Goal: Transaction & Acquisition: Purchase product/service

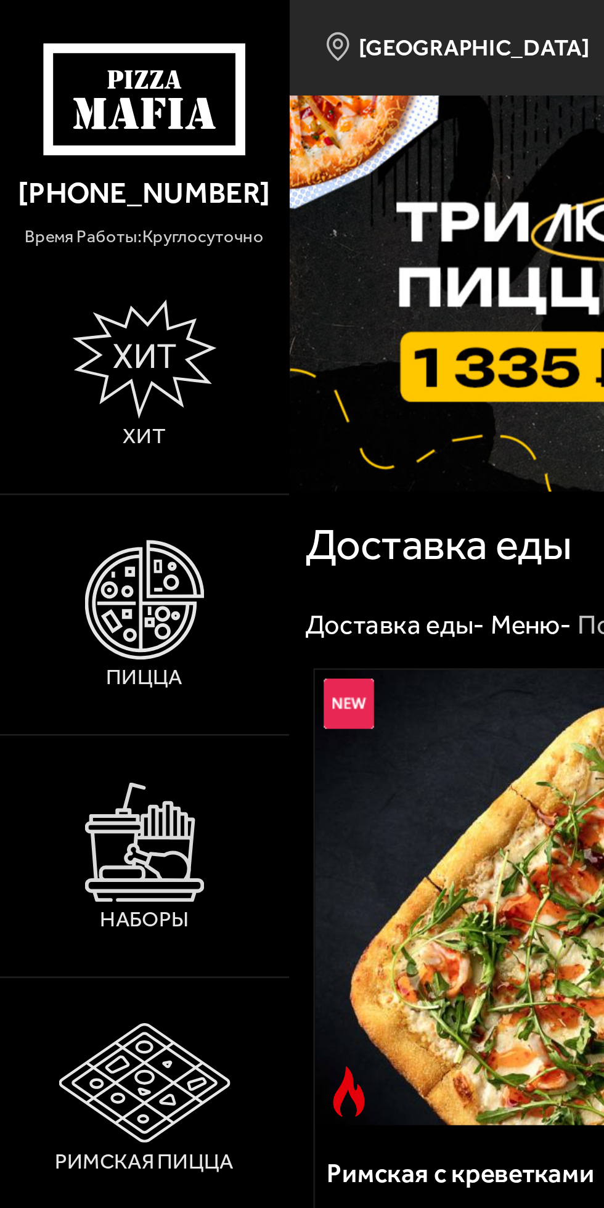
click at [53, 225] on img at bounding box center [51, 213] width 43 height 43
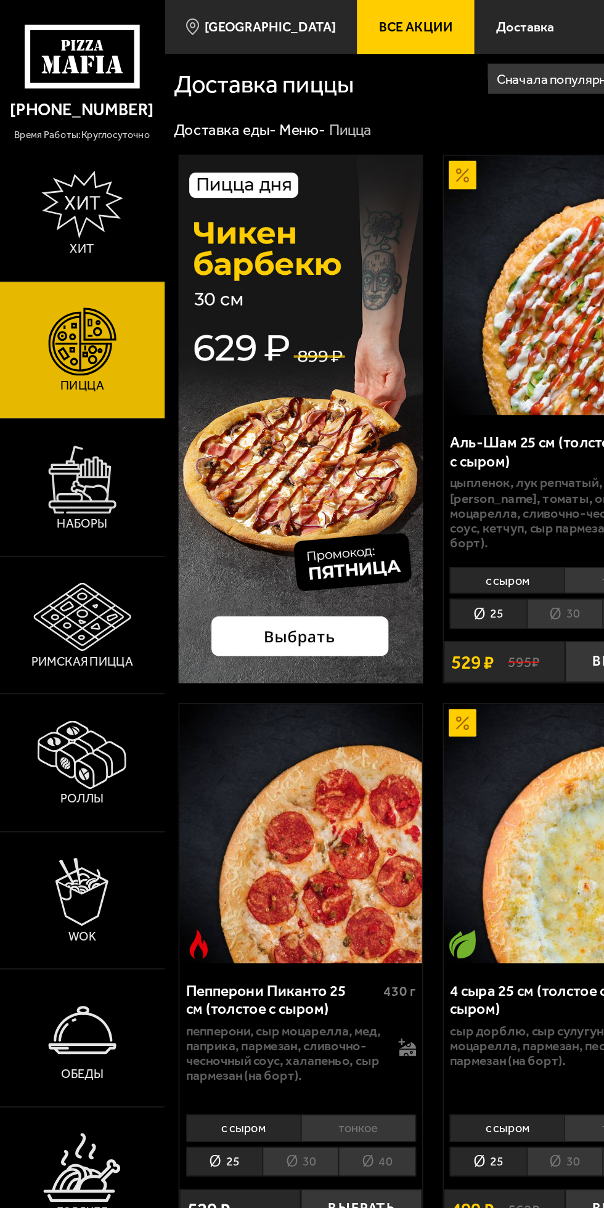
click at [240, 13] on span "Все Акции" at bounding box center [260, 17] width 46 height 8
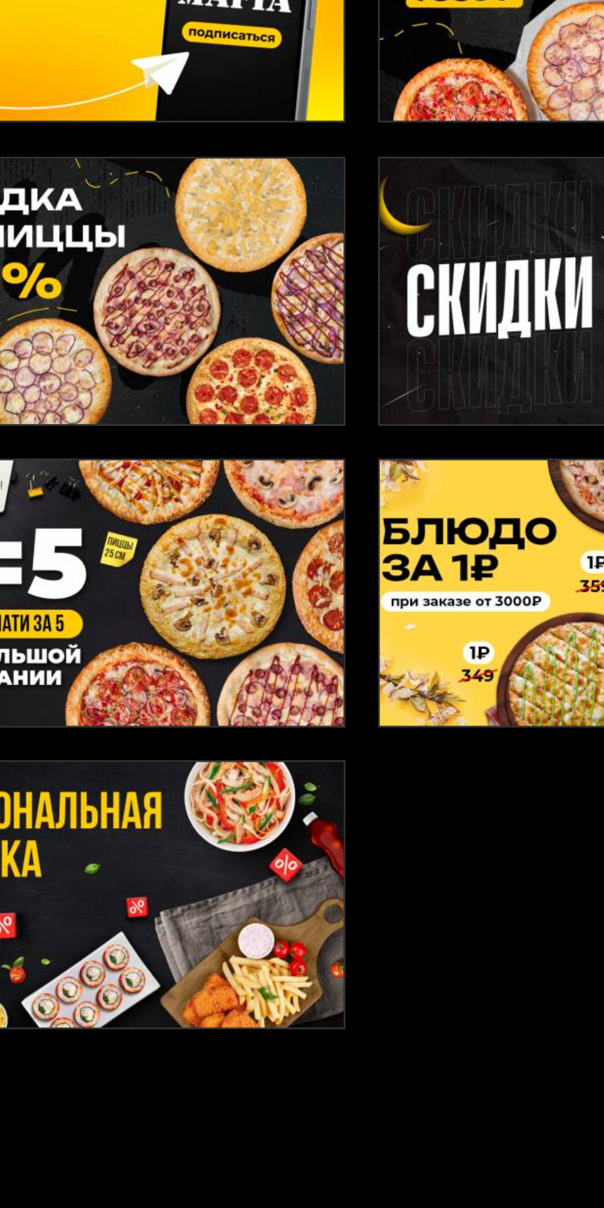
click at [210, 255] on img at bounding box center [186, 250] width 154 height 95
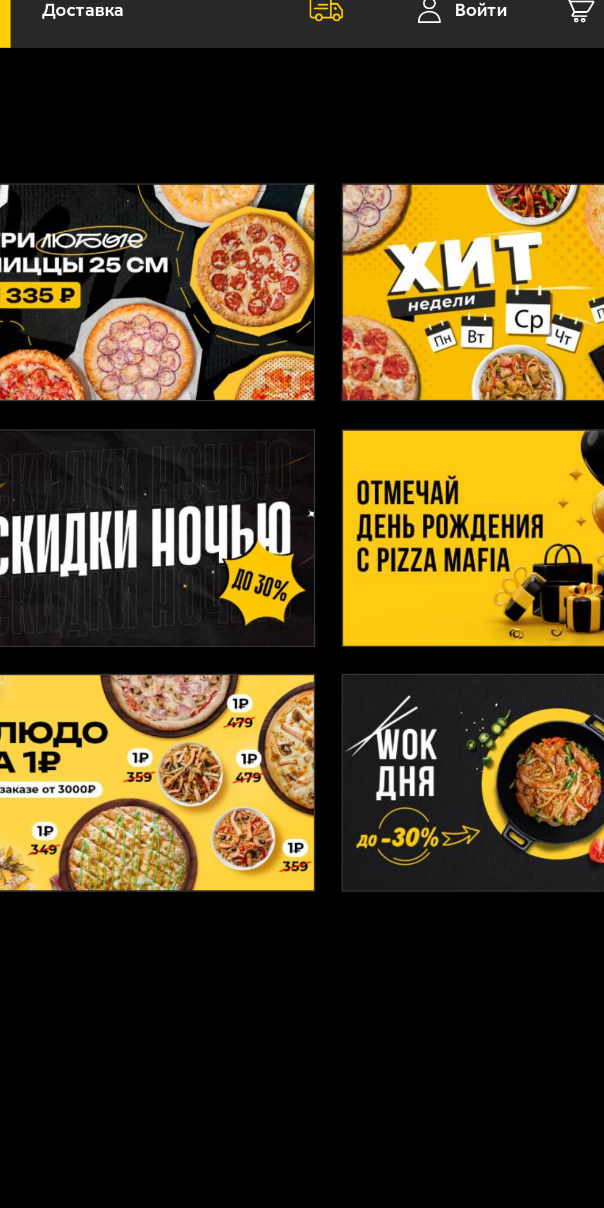
click at [497, 152] on img at bounding box center [520, 141] width 154 height 95
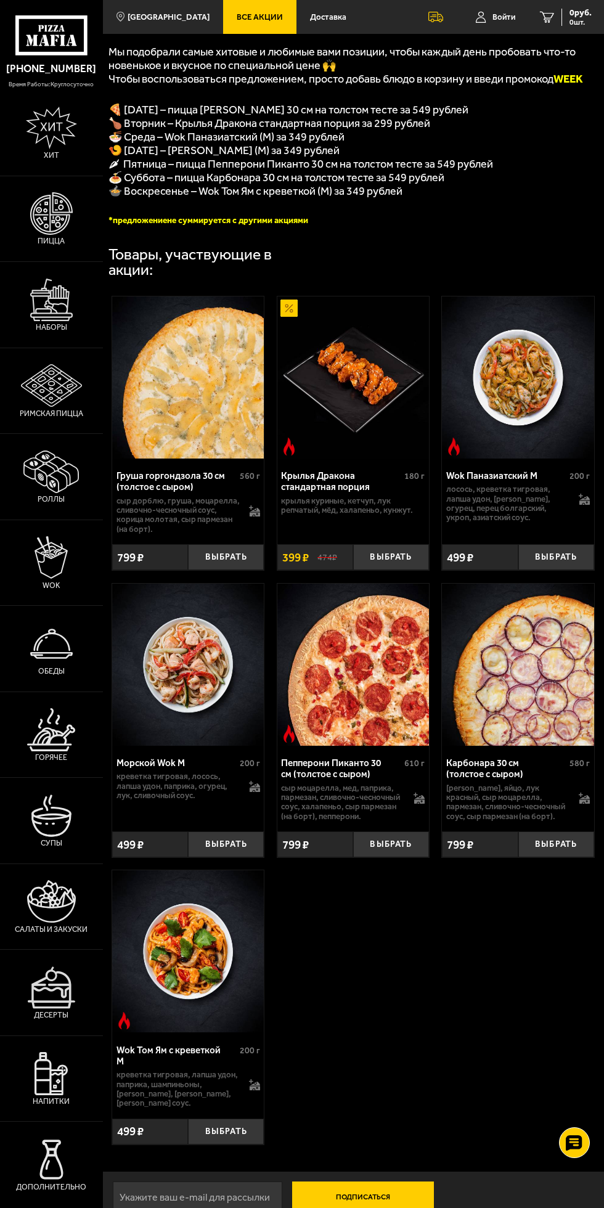
scroll to position [281, 0]
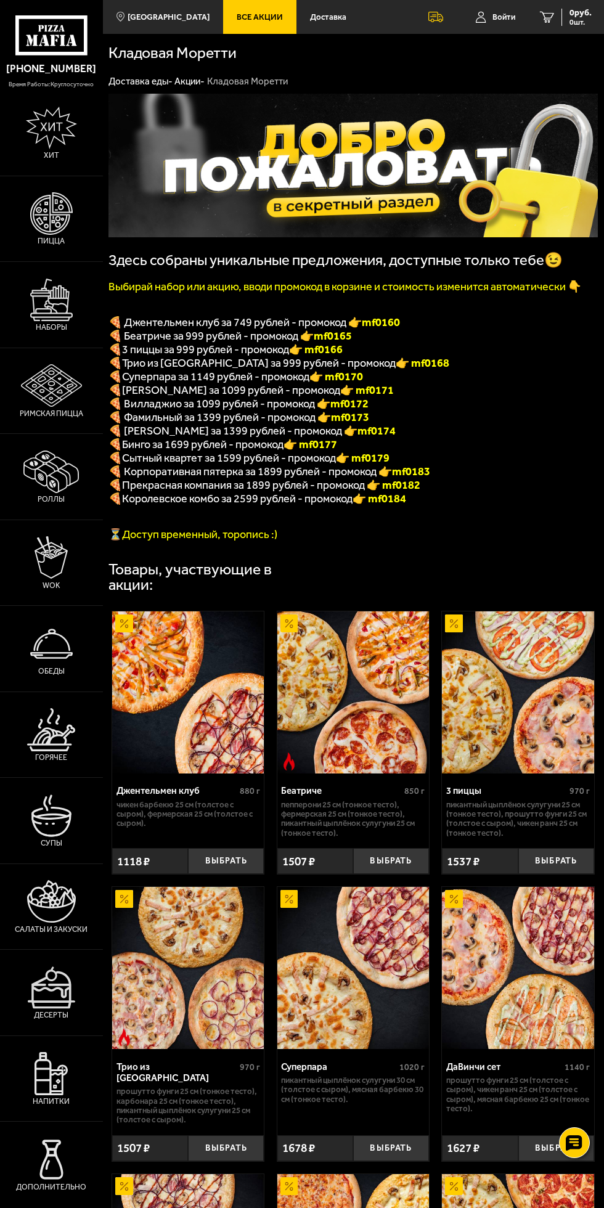
click at [480, 17] on icon at bounding box center [481, 17] width 10 height 12
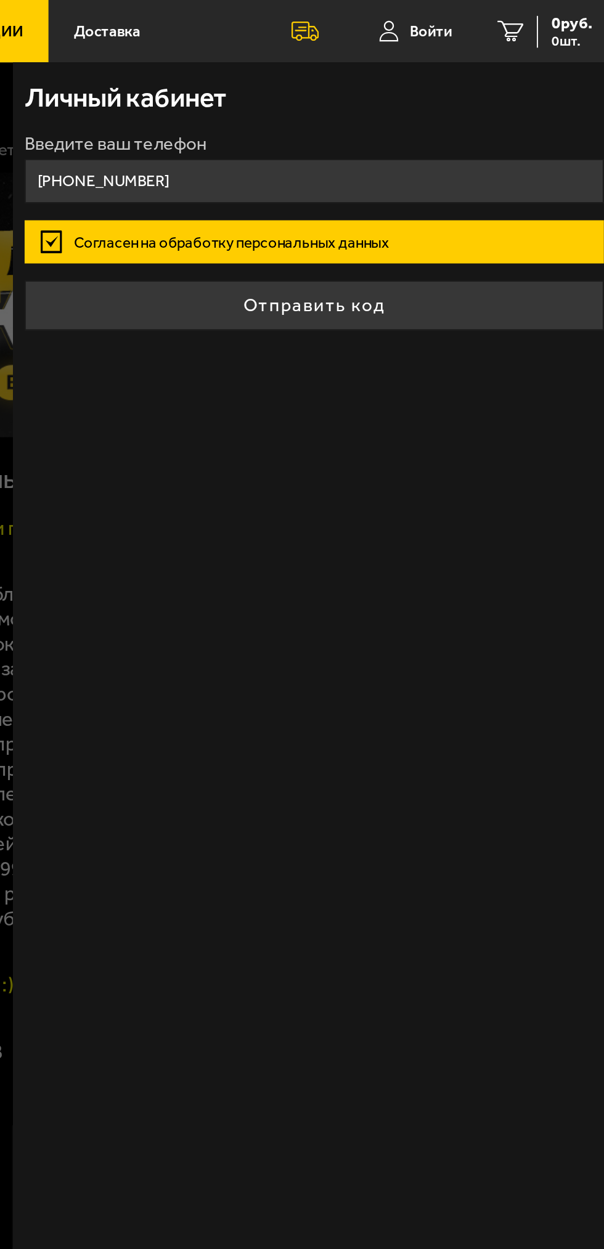
type input "+7 (911) 792-15-00"
click at [309, 169] on button "Отправить код" at bounding box center [441, 165] width 314 height 27
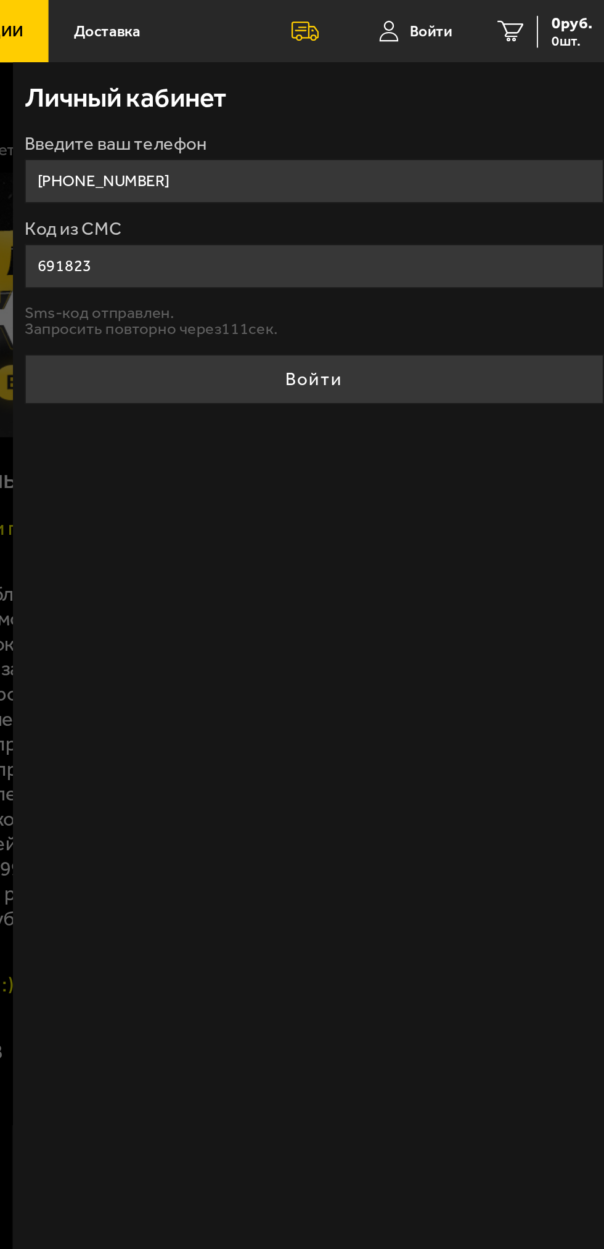
type input "691823"
click at [319, 204] on button "Войти" at bounding box center [441, 205] width 314 height 27
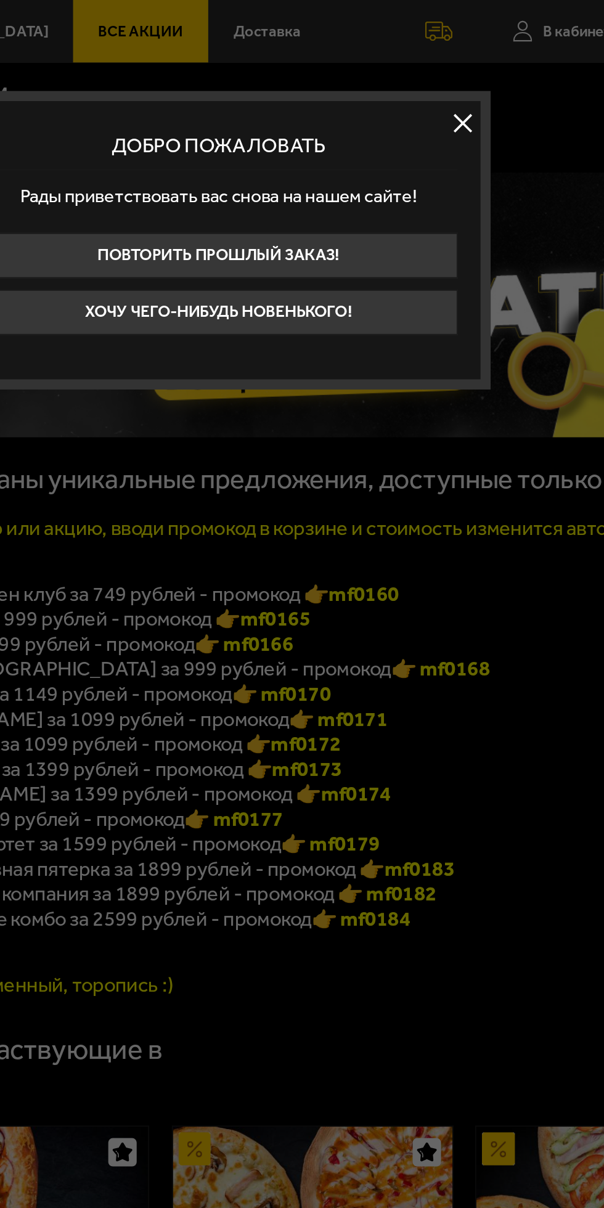
click at [428, 70] on button at bounding box center [434, 67] width 18 height 18
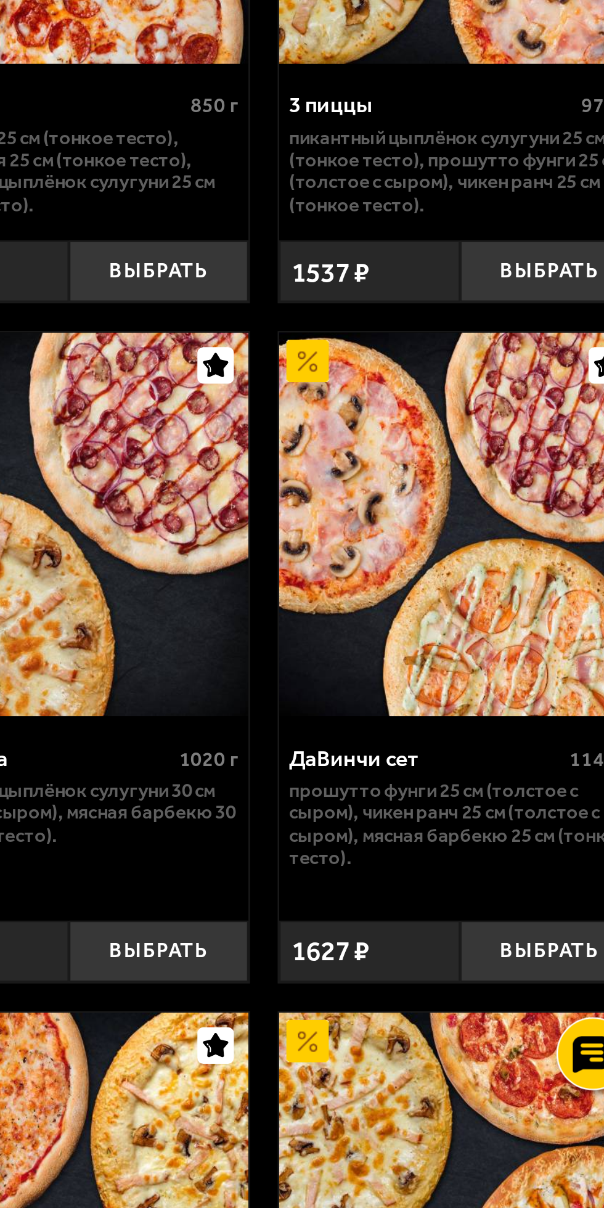
scroll to position [48, 0]
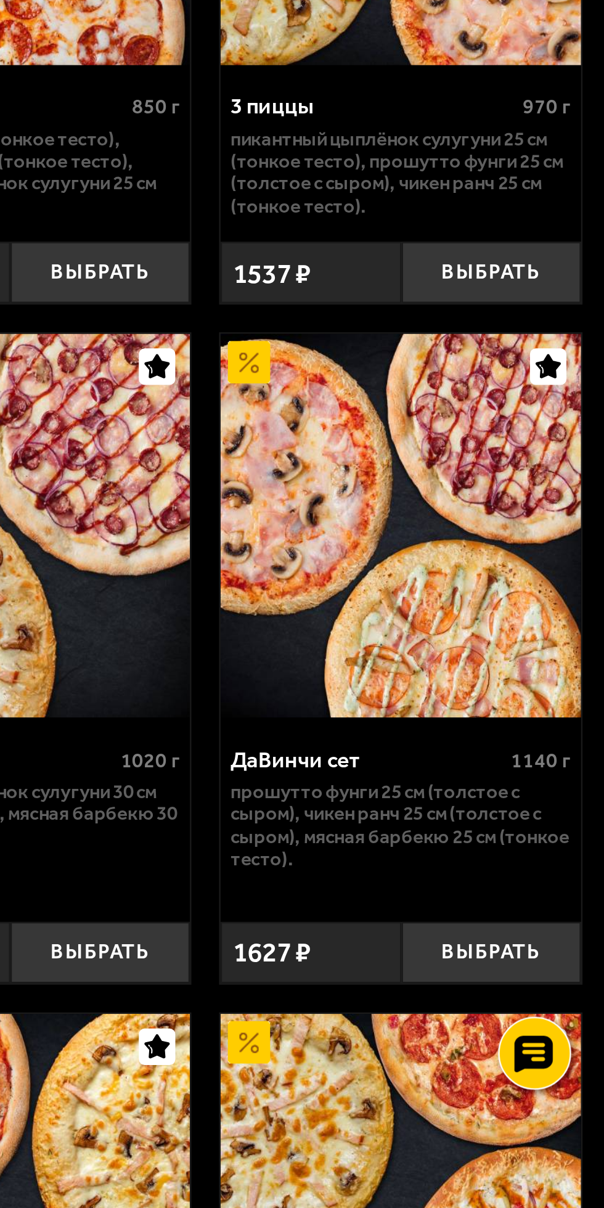
click at [535, 1087] on button "Выбрать" at bounding box center [556, 1100] width 76 height 26
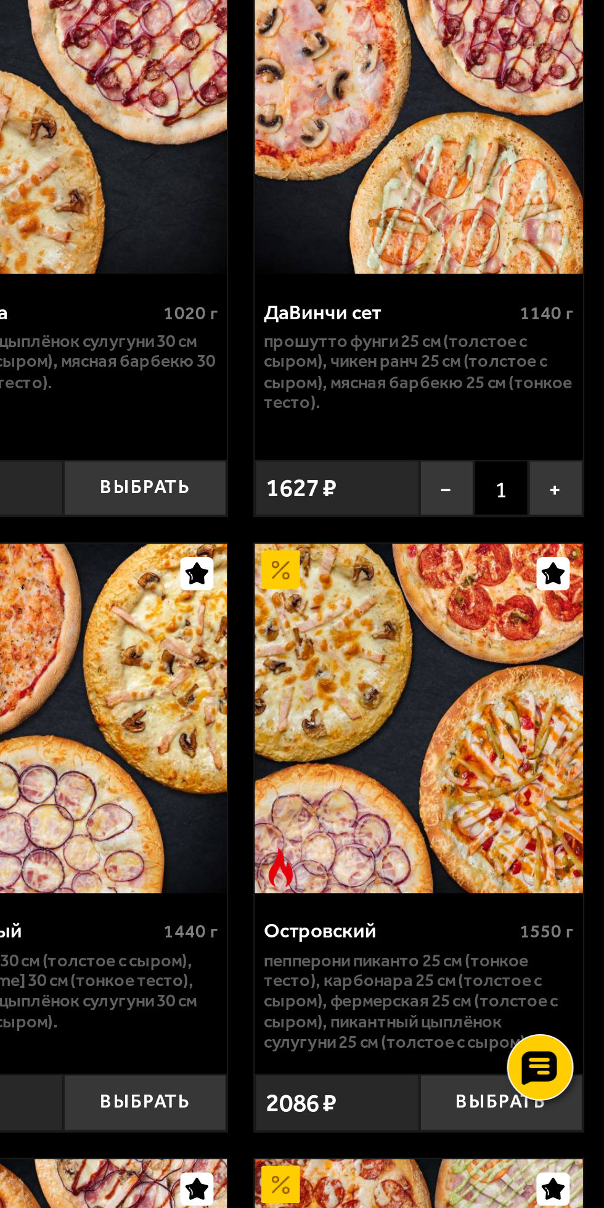
scroll to position [334, 0]
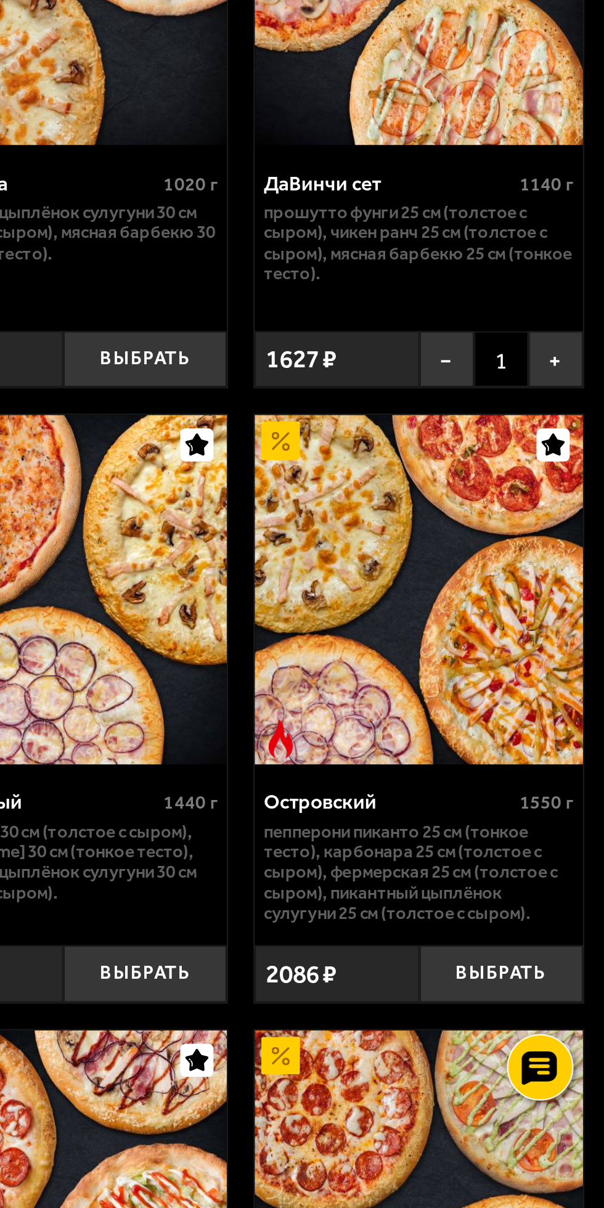
click at [578, 1086] on button "Выбрать" at bounding box center [556, 1099] width 76 height 26
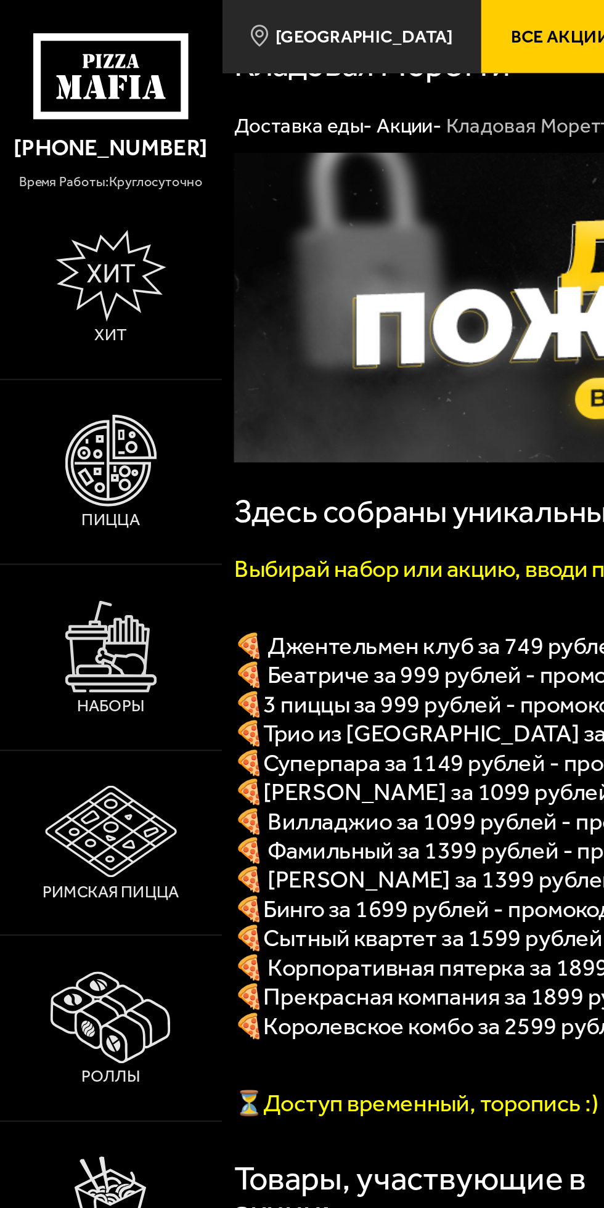
scroll to position [0, 0]
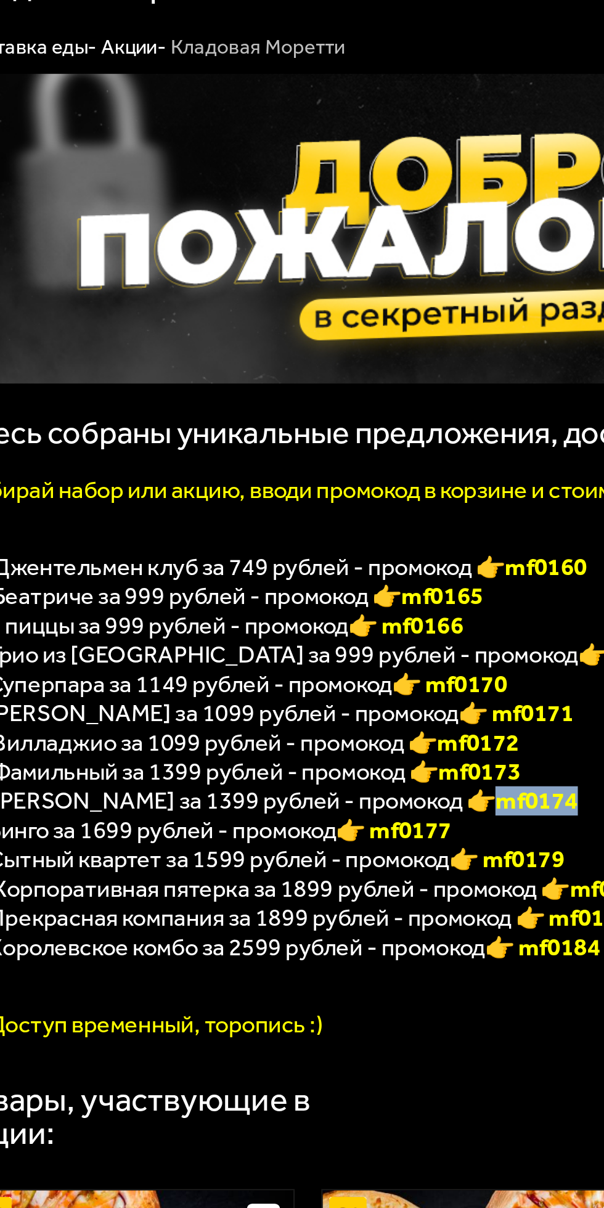
copy b "mf0174"
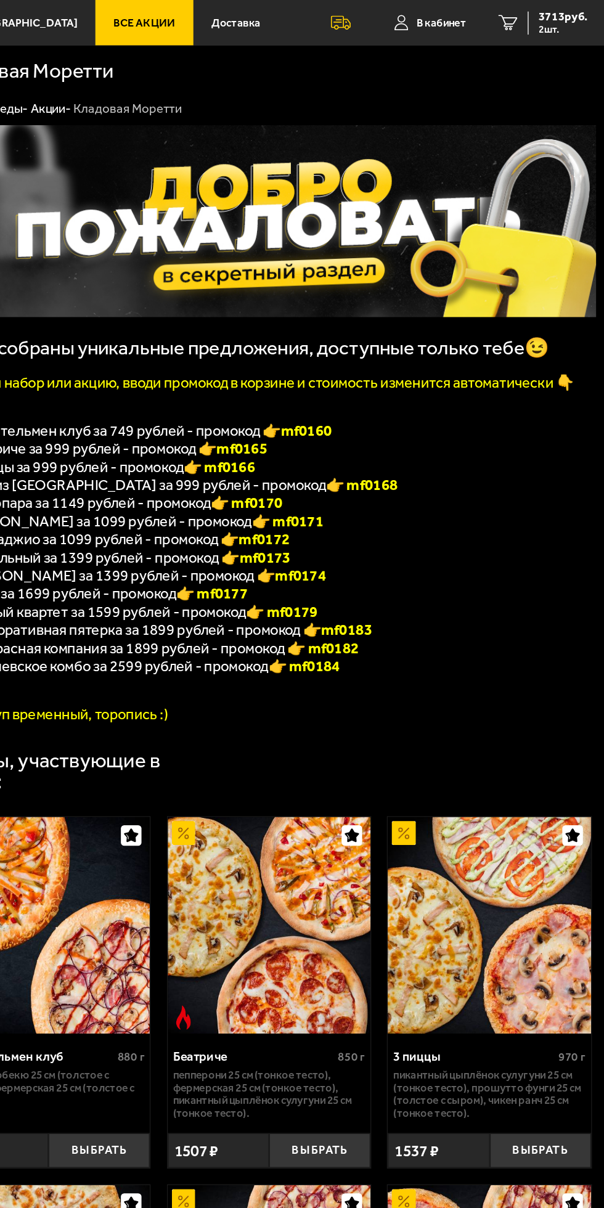
click at [0, 0] on div at bounding box center [0, 0] width 0 height 0
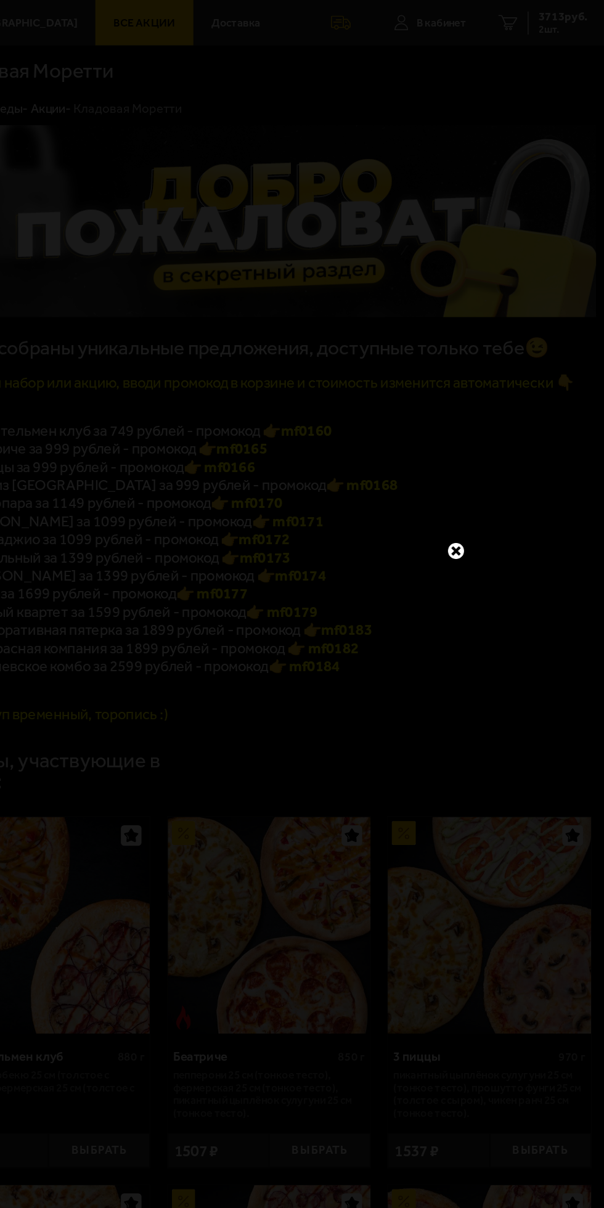
click at [496, 409] on link at bounding box center [493, 412] width 16 height 16
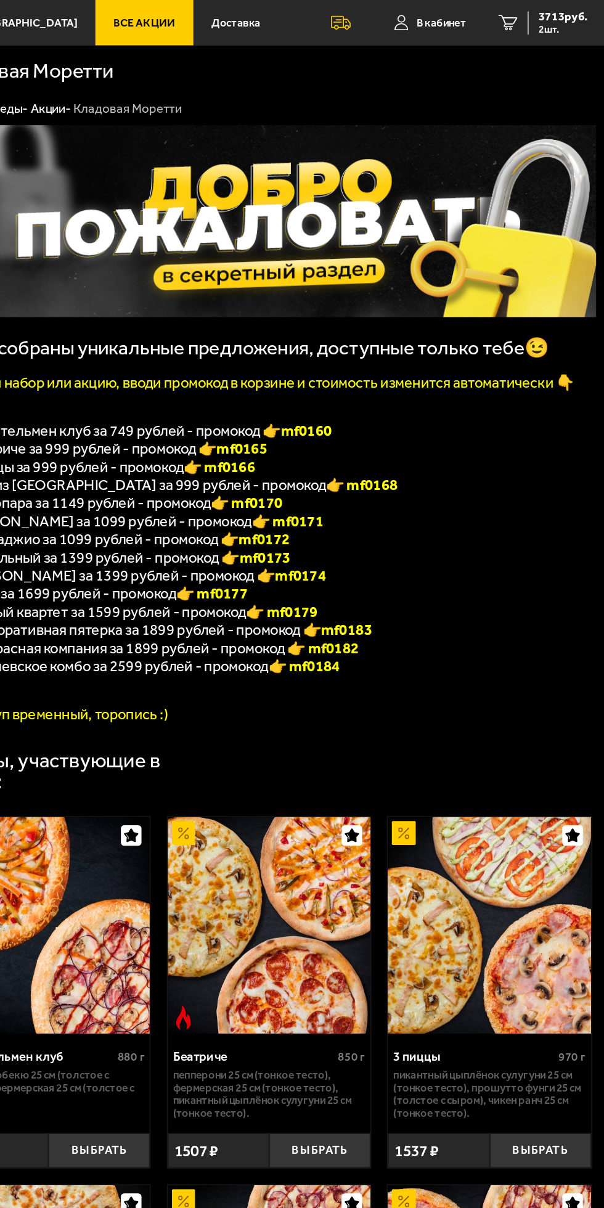
click at [502, 405] on p "🍕 Вилладжио за 1099 рублей - промокод 👉 mf0172" at bounding box center [352, 404] width 489 height 14
click at [568, 9] on span "3713 руб." at bounding box center [573, 13] width 37 height 9
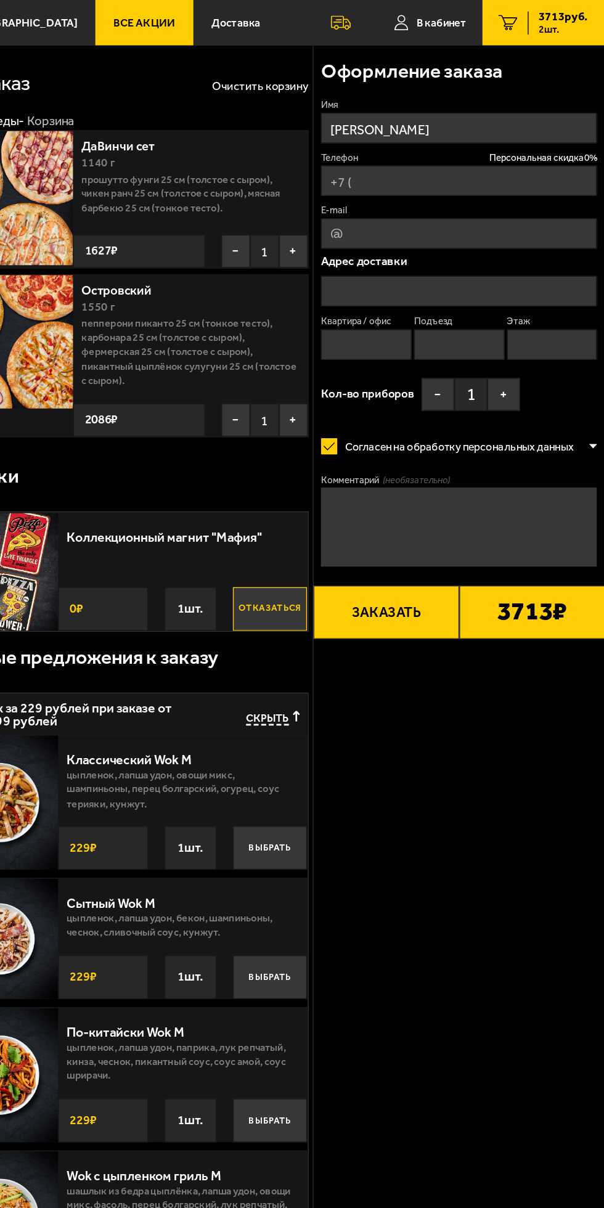
type input "+7 (911) 792-15-00"
type input "Софийская улица, 37к2"
type input "90"
type input "2"
type input "1"
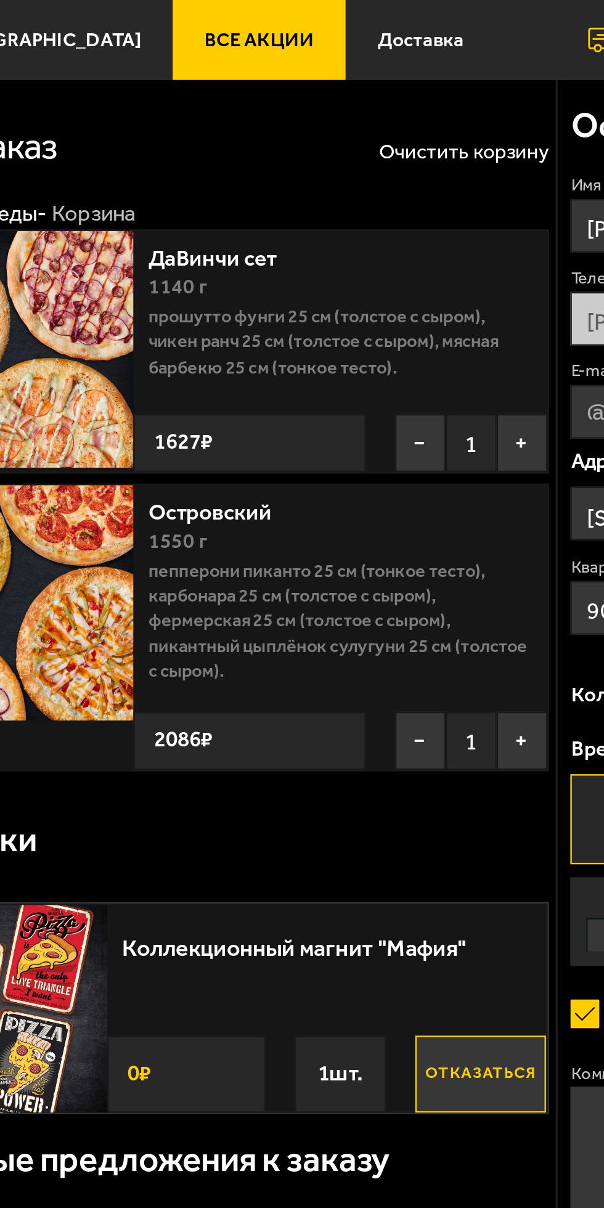
click at [322, 189] on button "−" at bounding box center [328, 188] width 22 height 25
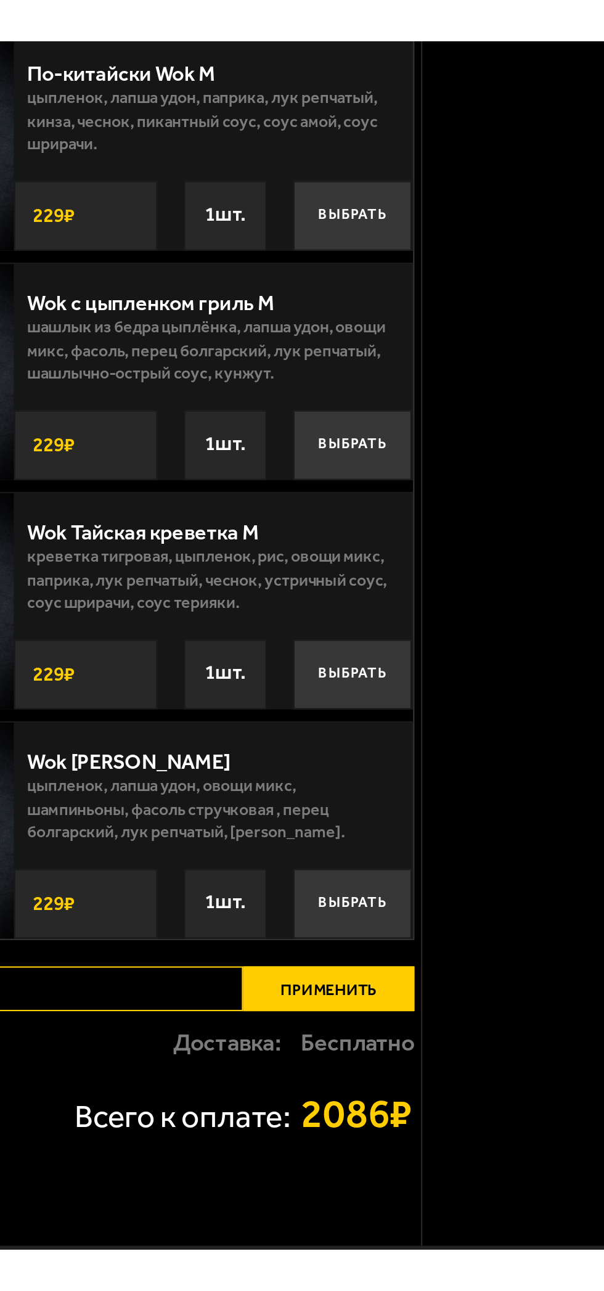
scroll to position [29, 0]
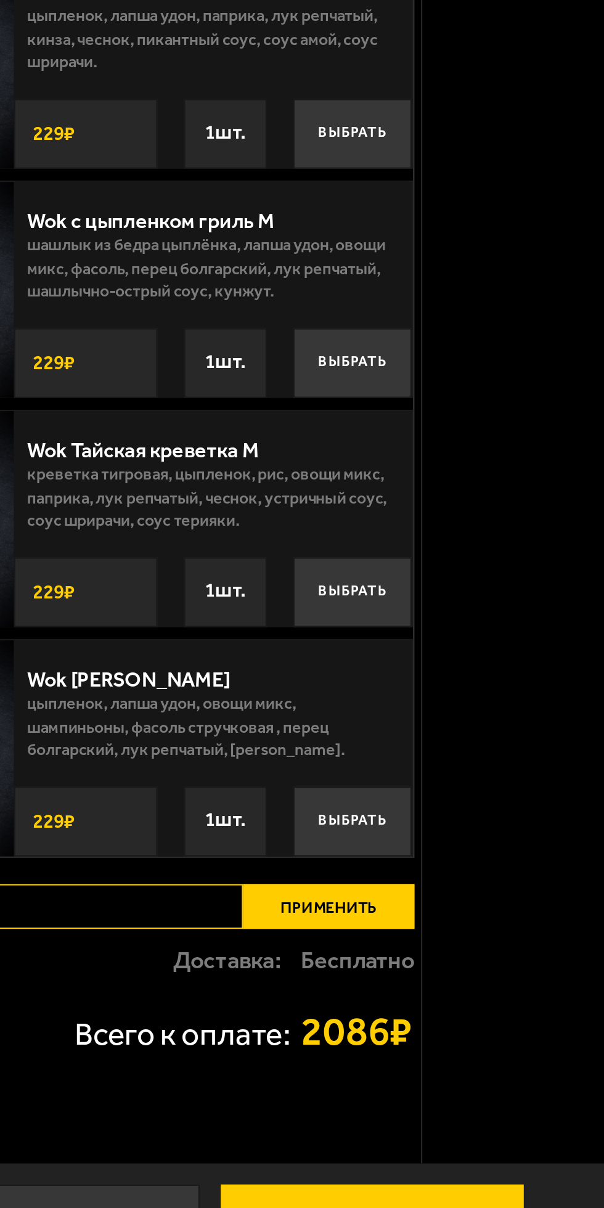
click at [276, 1060] on input "Промокод:" at bounding box center [232, 1063] width 141 height 21
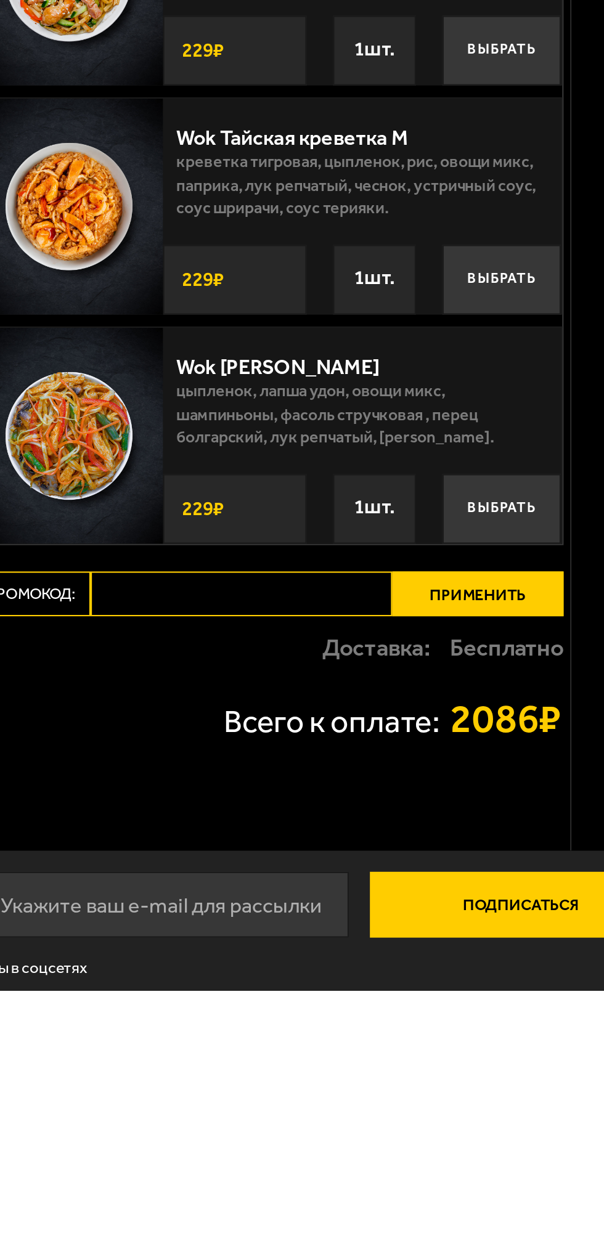
scroll to position [35, 0]
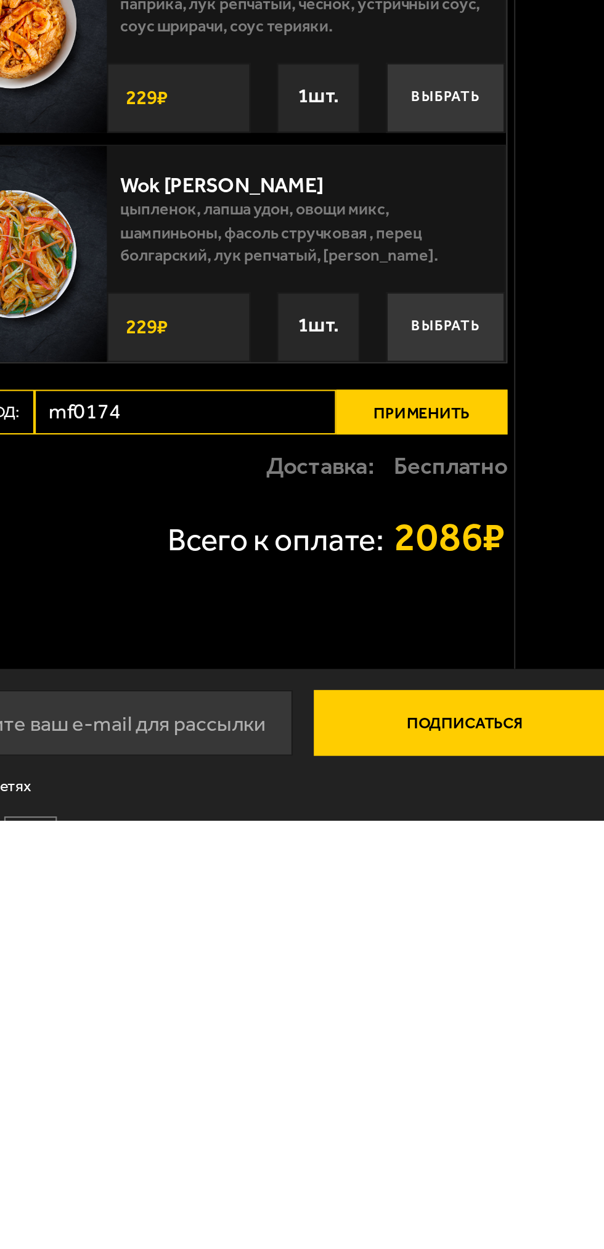
type input "mf0174"
click at [364, 1061] on button "Применить" at bounding box center [343, 1058] width 80 height 21
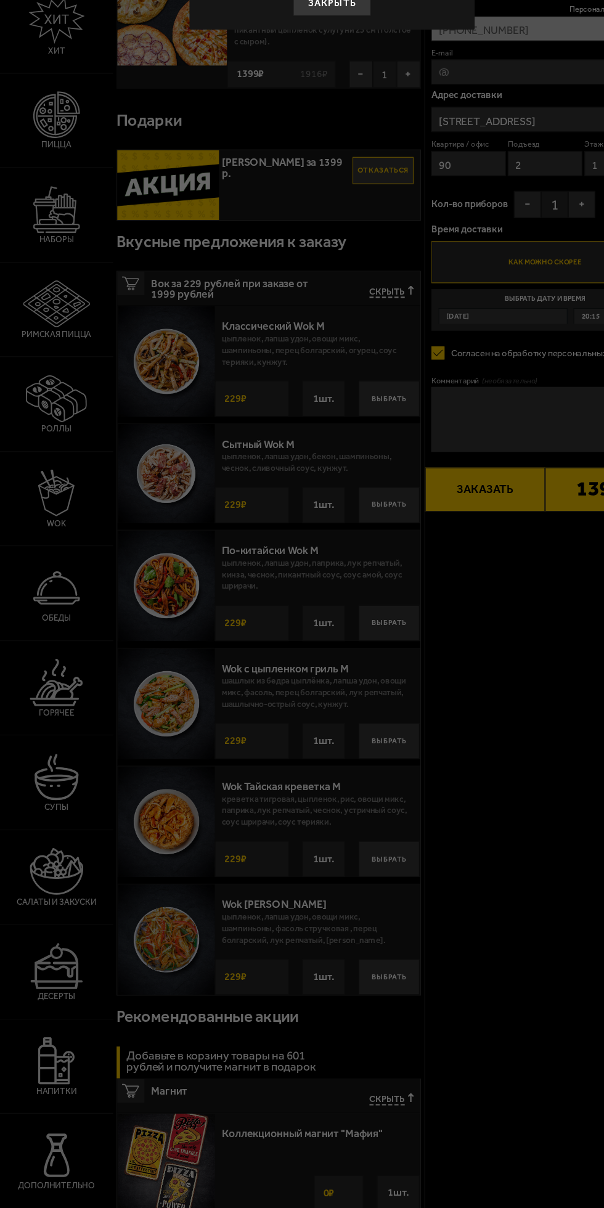
scroll to position [30, 0]
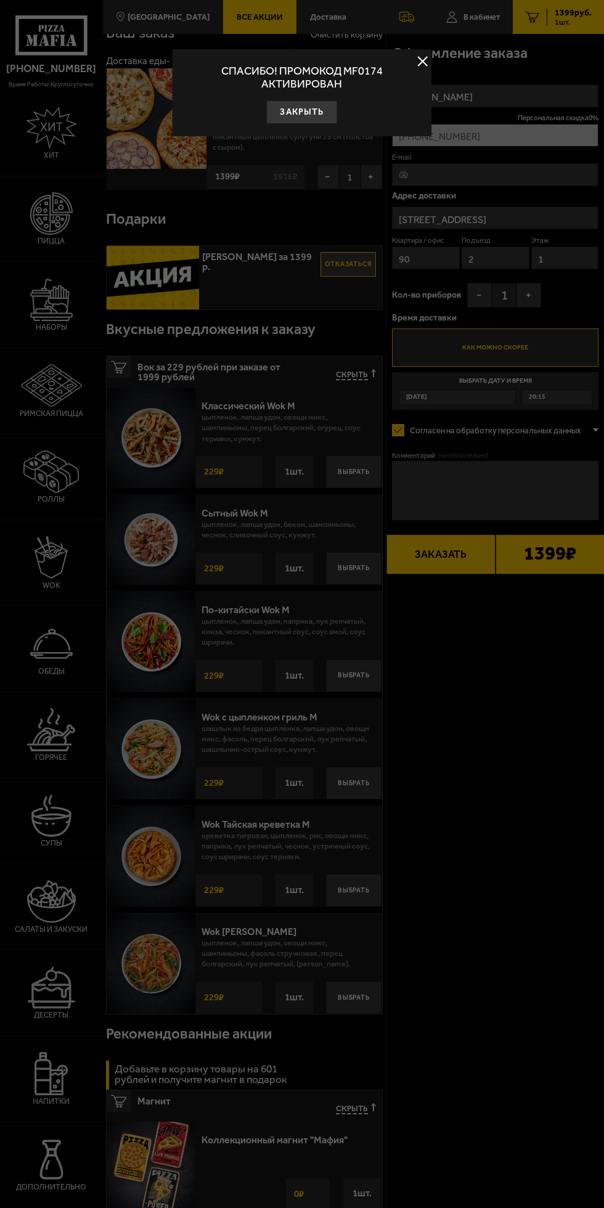
click at [417, 78] on div "СПАСИБО! ПРОМОКОД mf0174 АКТИВИРОВАН" at bounding box center [301, 78] width 241 height 39
click at [316, 114] on button "Закрыть" at bounding box center [302, 111] width 71 height 23
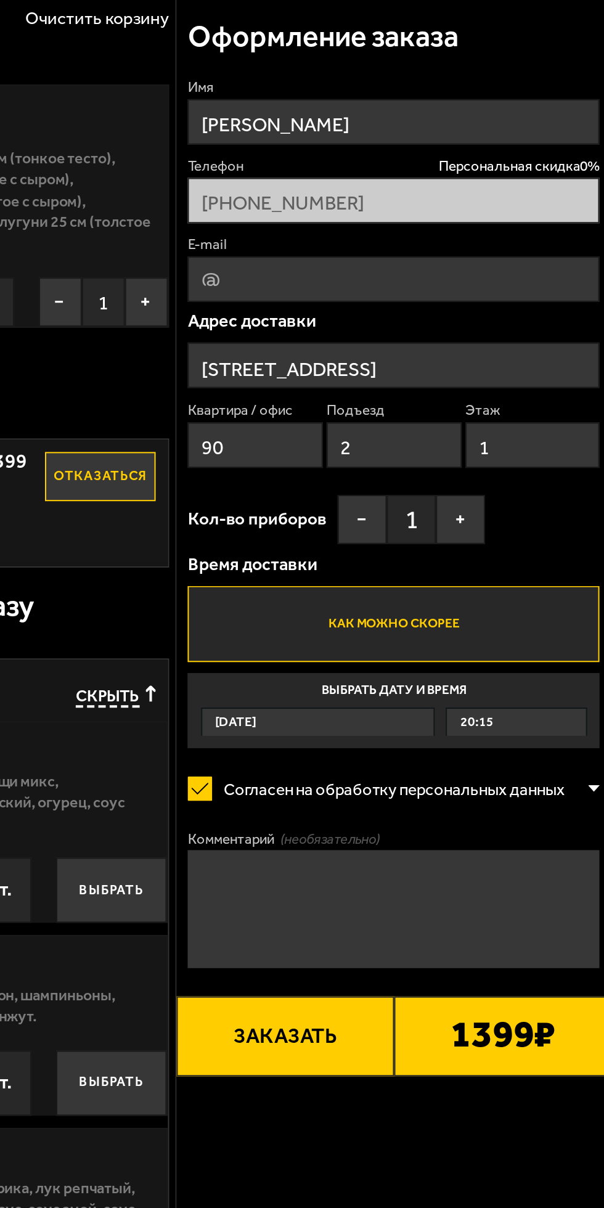
scroll to position [20, 0]
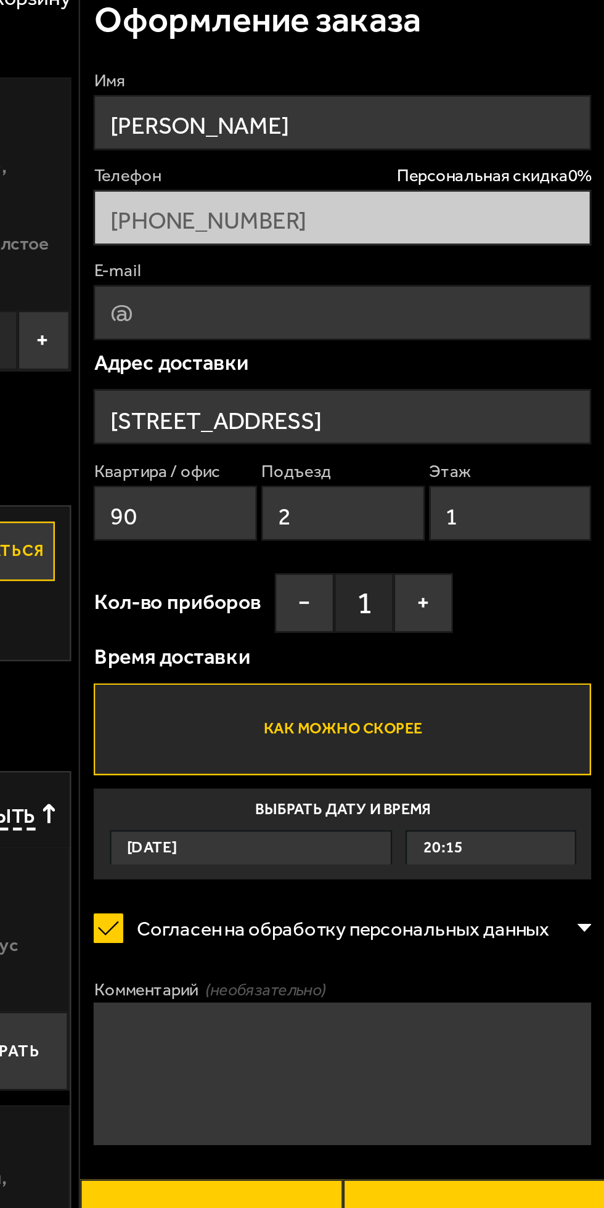
click at [546, 261] on input "1" at bounding box center [565, 258] width 68 height 23
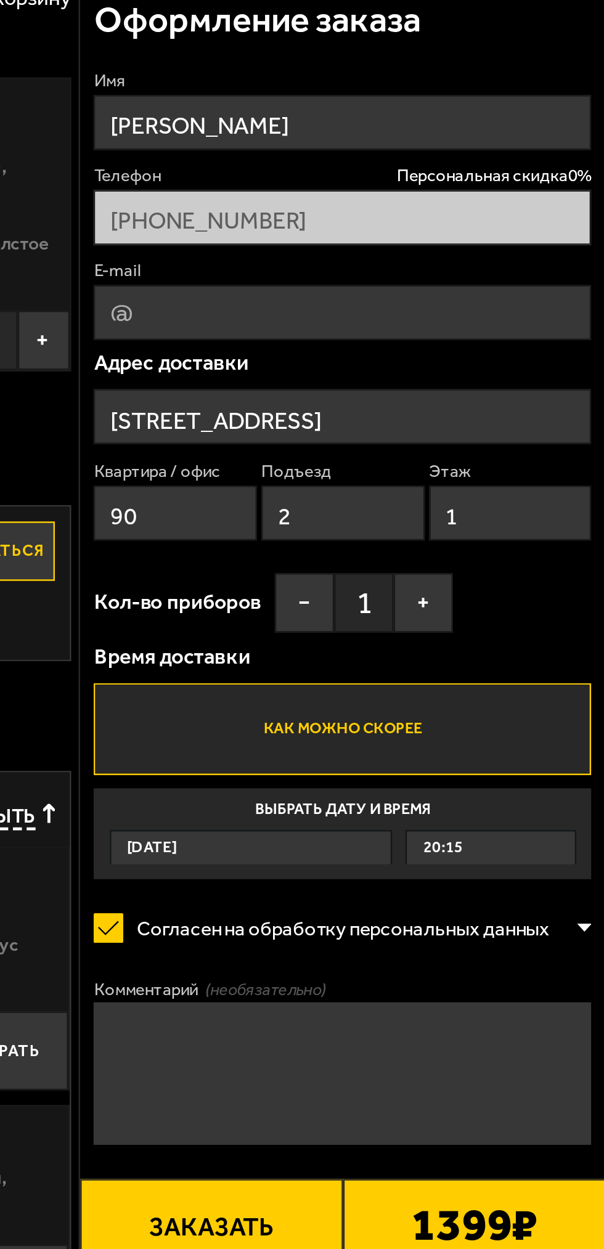
click at [525, 305] on button "+" at bounding box center [529, 295] width 25 height 25
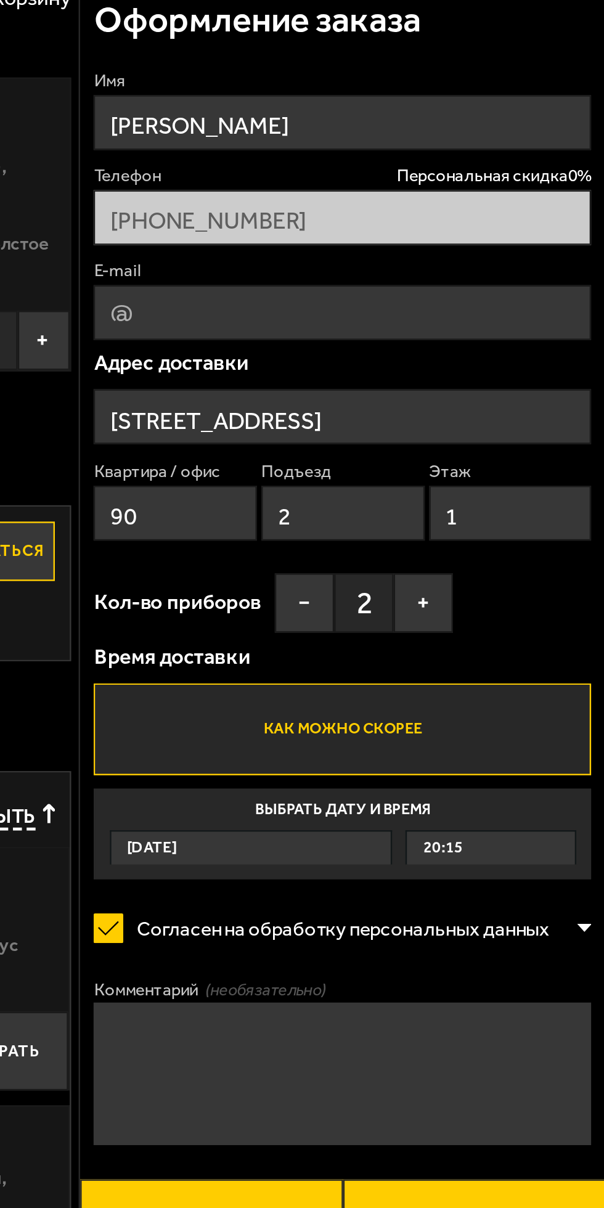
click at [521, 300] on button "+" at bounding box center [529, 295] width 25 height 25
click at [526, 291] on button "+" at bounding box center [529, 295] width 25 height 25
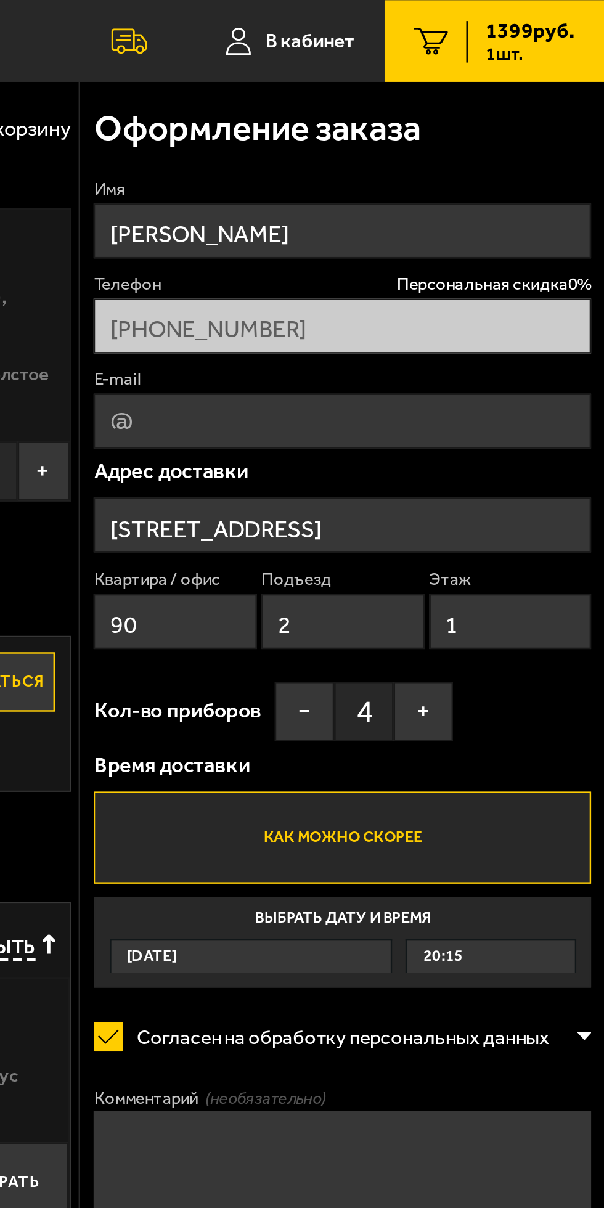
scroll to position [10, 0]
click at [516, 176] on input "E-mail" at bounding box center [495, 174] width 206 height 23
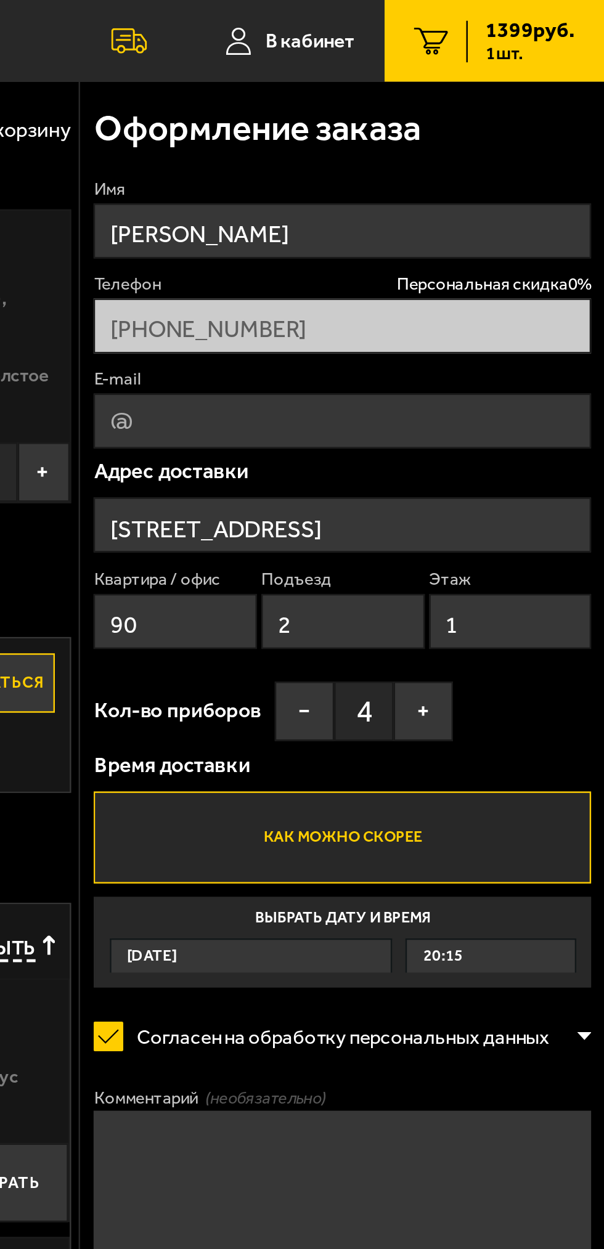
type input "hot.ho@mail.ru"
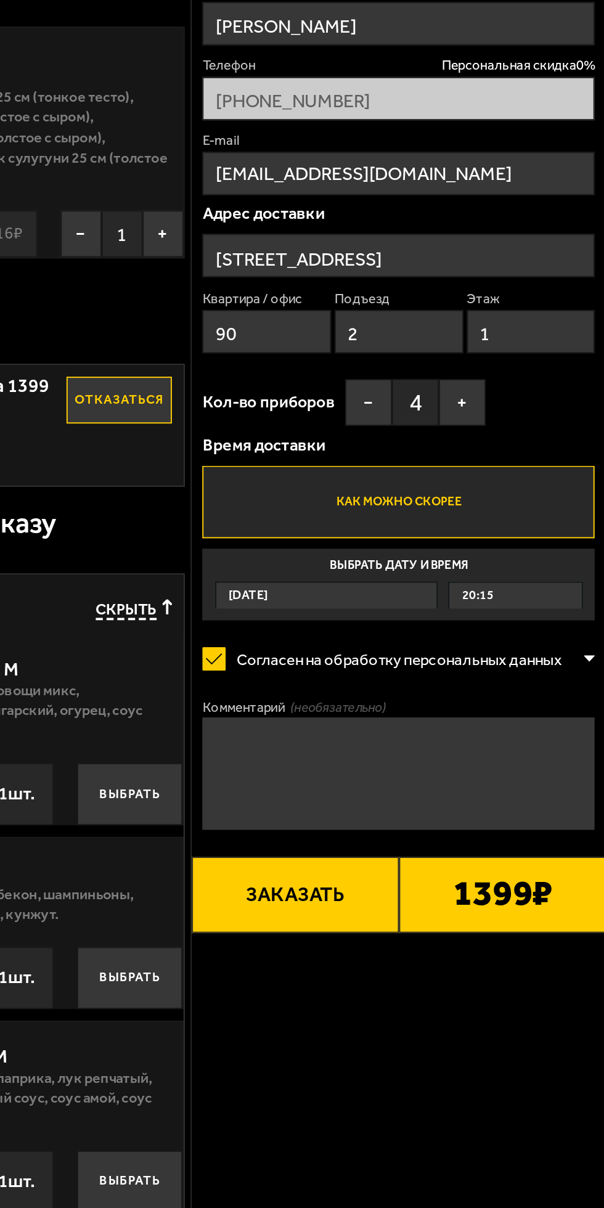
scroll to position [0, 0]
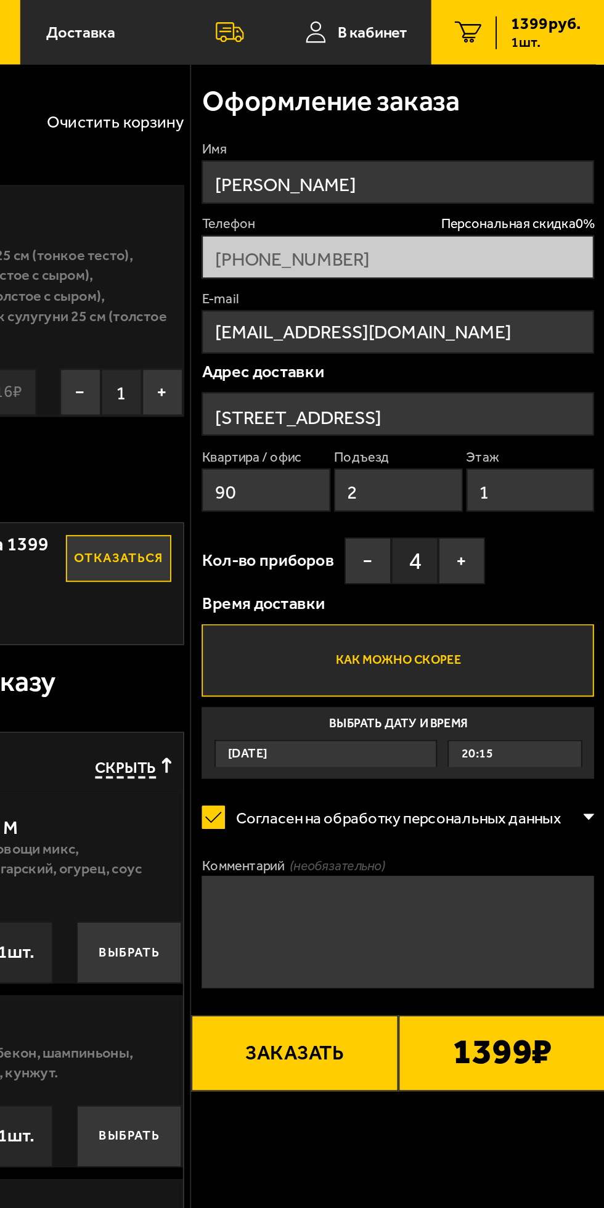
click at [452, 554] on button "Заказать" at bounding box center [440, 554] width 109 height 40
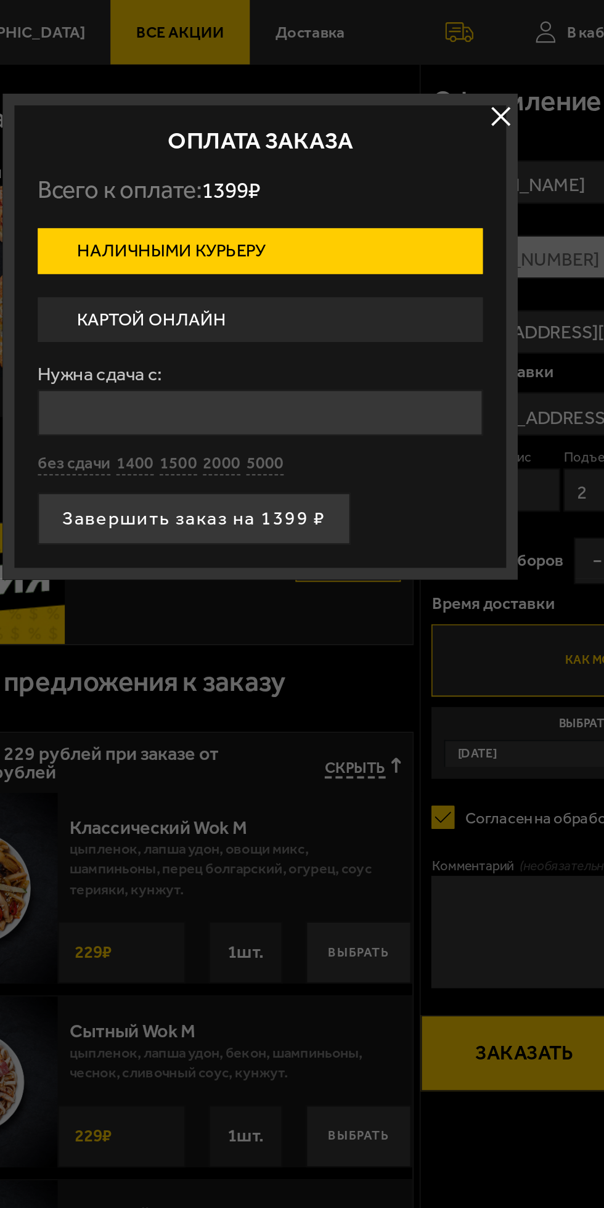
click at [203, 165] on label "Картой онлайн" at bounding box center [302, 169] width 234 height 24
click at [0, 0] on input "Картой онлайн" at bounding box center [0, 0] width 0 height 0
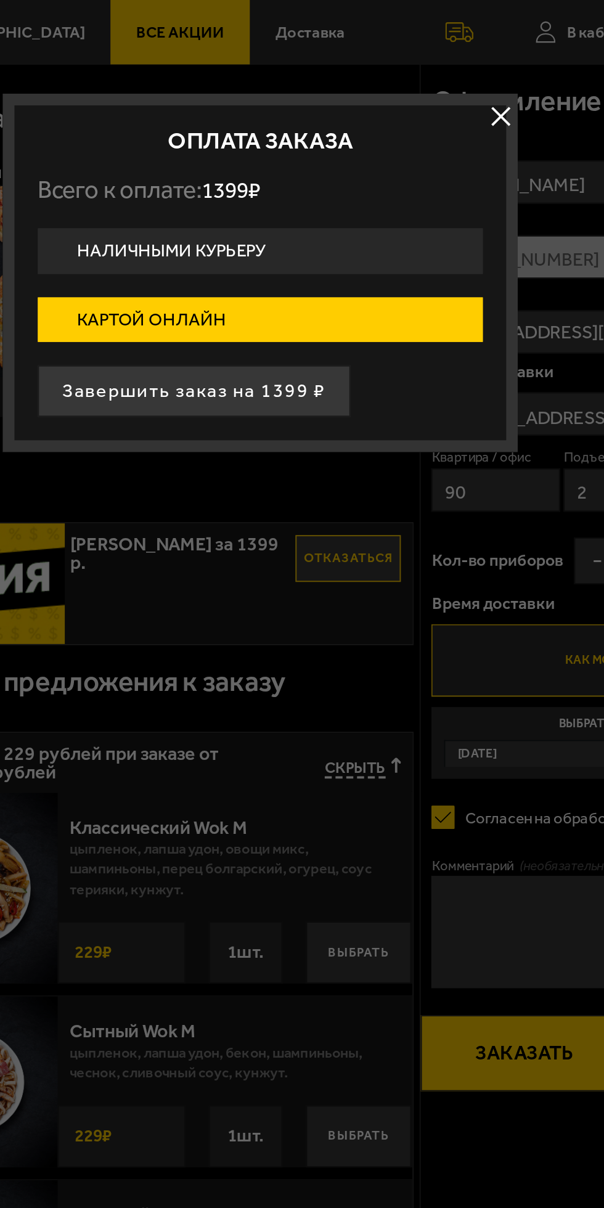
click at [211, 198] on button "Завершить заказ на 1399 ₽" at bounding box center [267, 205] width 165 height 27
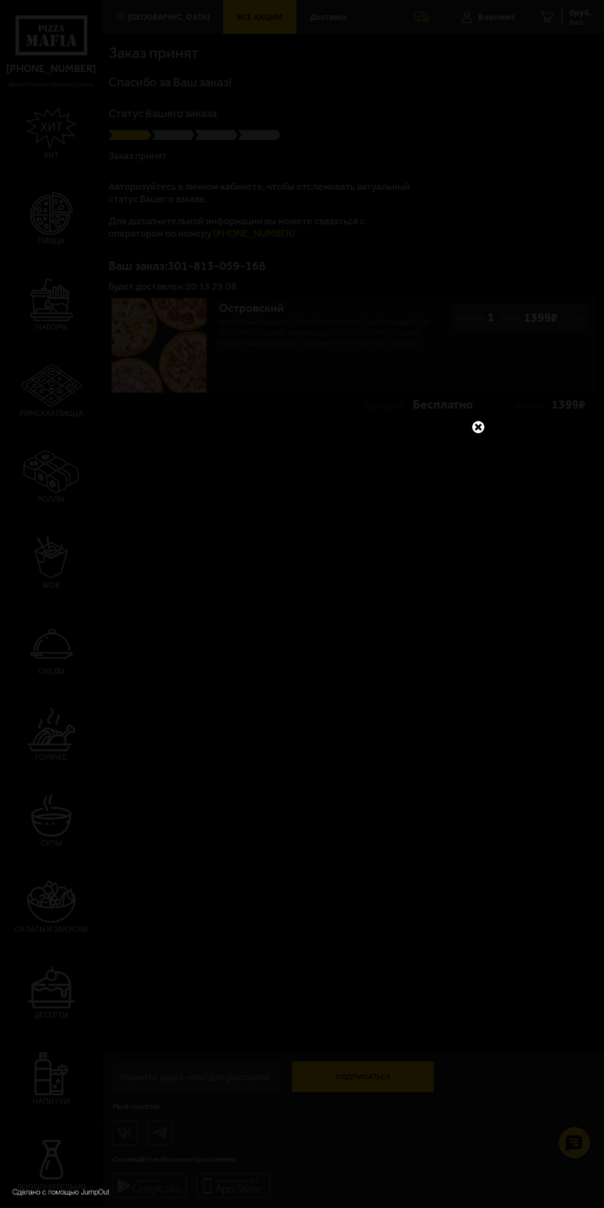
click at [478, 428] on link at bounding box center [478, 427] width 16 height 16
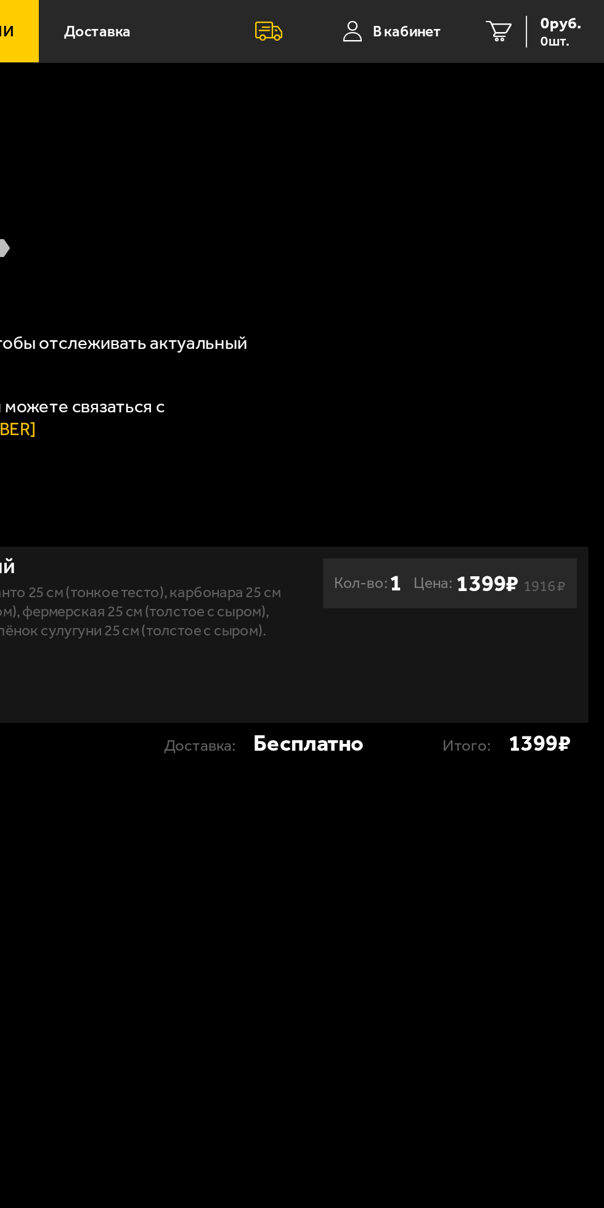
click at [419, 23] on div at bounding box center [421, 17] width 43 height 34
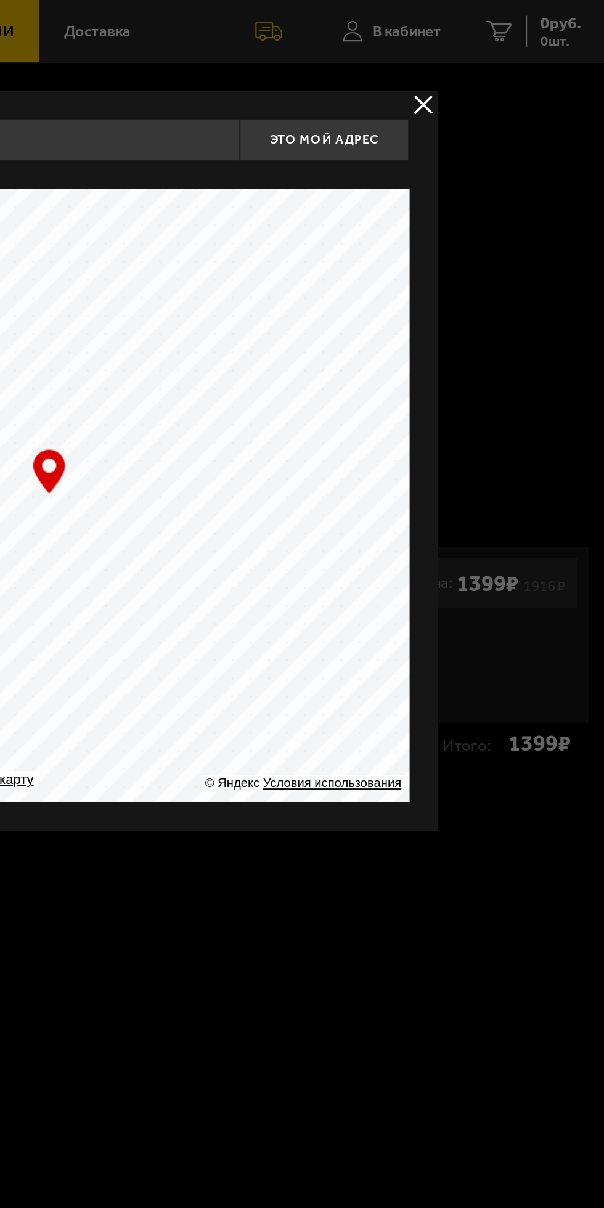
click at [502, 54] on button "delivery type" at bounding box center [505, 56] width 15 height 15
